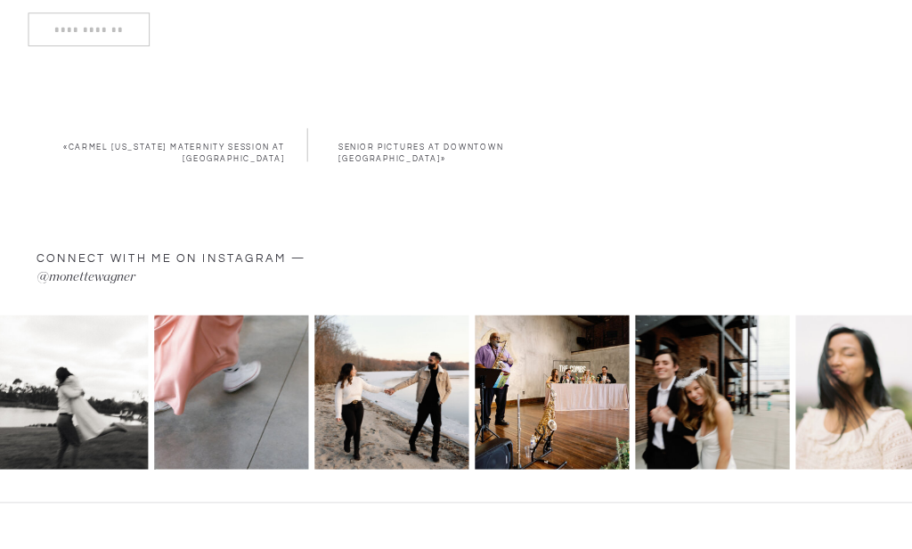
scroll to position [6532, 0]
click at [393, 150] on link "Senior Pictures at Downtown Indianapolis" at bounding box center [422, 152] width 166 height 19
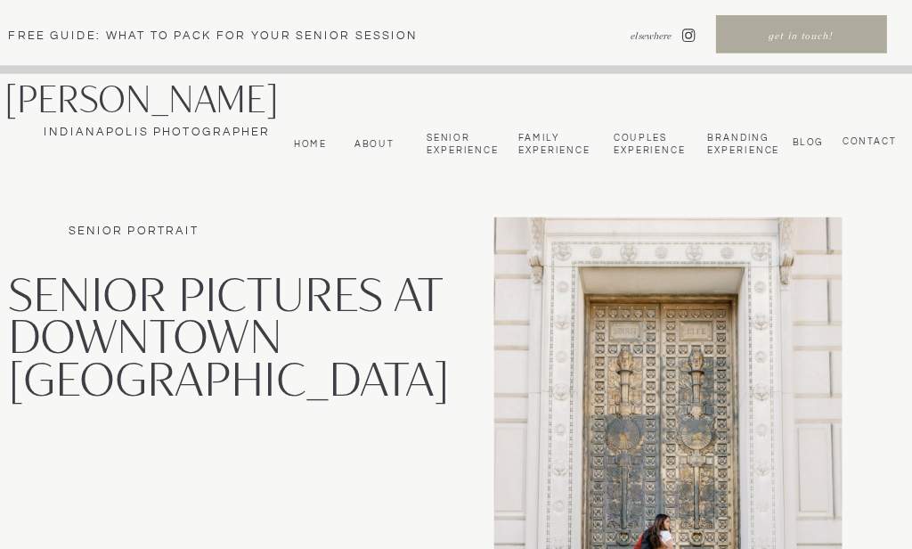
click at [814, 138] on nav "bLog" at bounding box center [807, 142] width 36 height 11
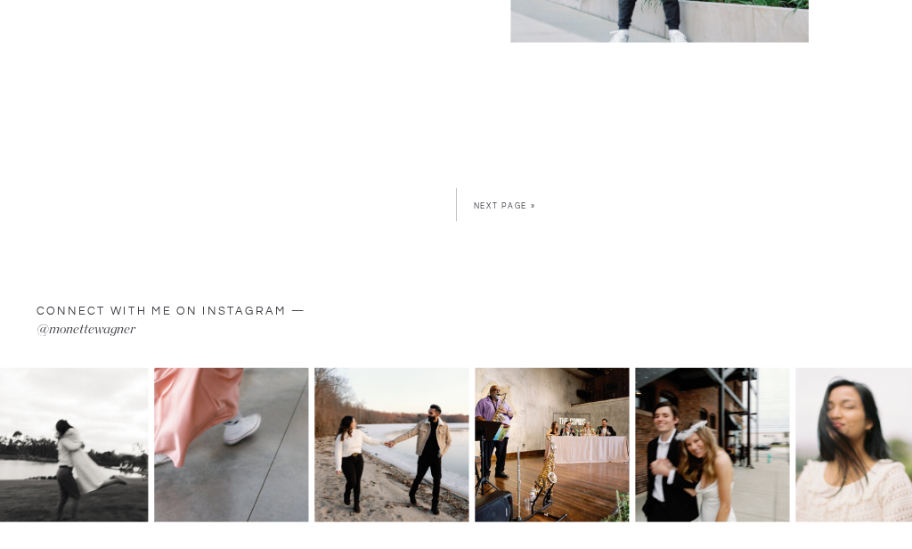
scroll to position [5797, 0]
click at [500, 208] on link "Next Page »" at bounding box center [505, 205] width 62 height 8
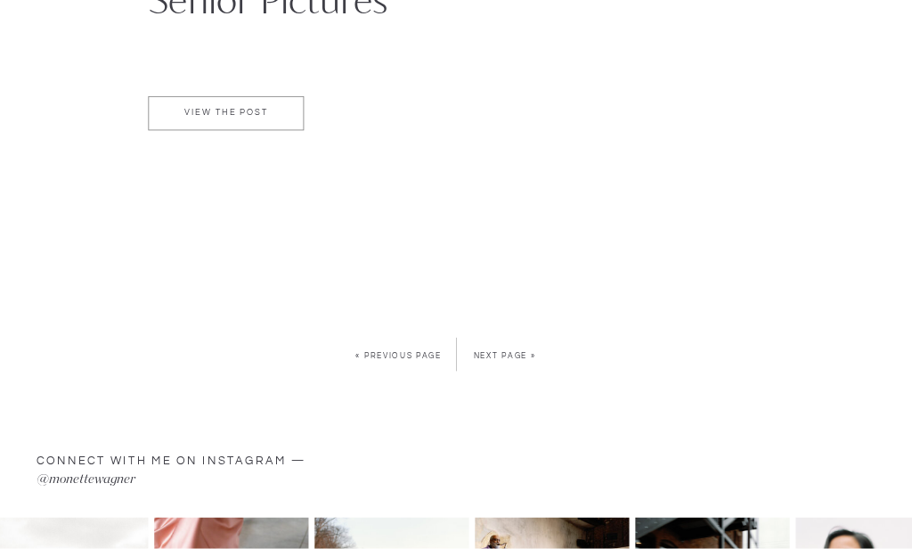
scroll to position [5392, 0]
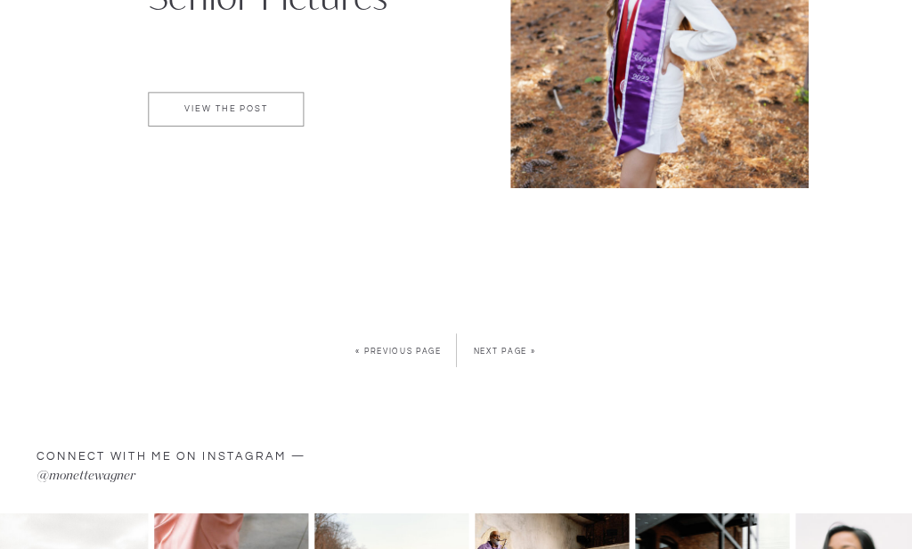
click at [506, 352] on link "Next Page »" at bounding box center [505, 351] width 62 height 8
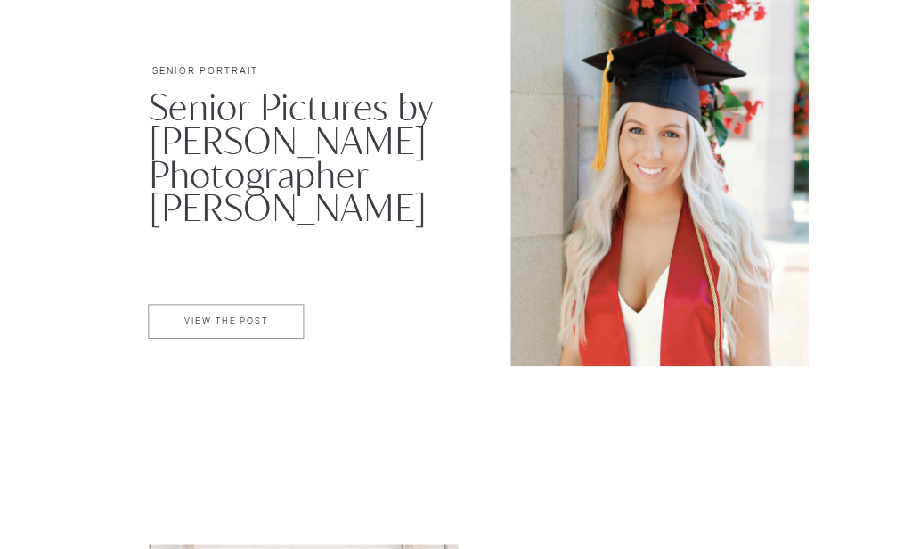
scroll to position [3824, 0]
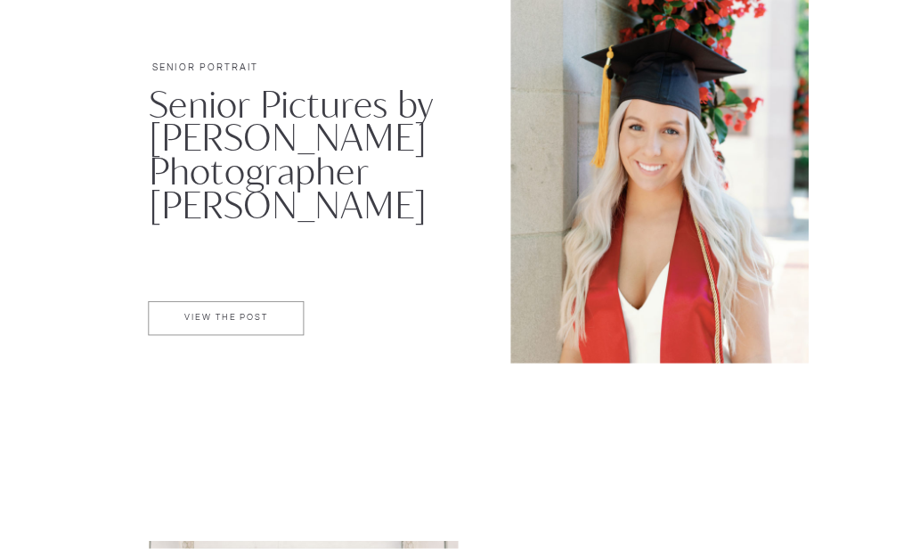
click at [229, 315] on p "VIEW THE POST" at bounding box center [226, 320] width 154 height 13
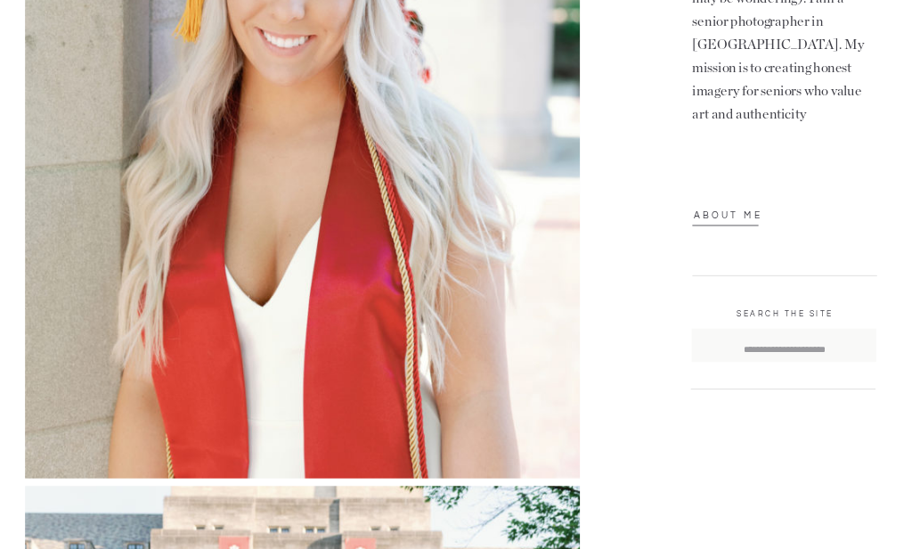
scroll to position [1284, 0]
